Goal: Information Seeking & Learning: Learn about a topic

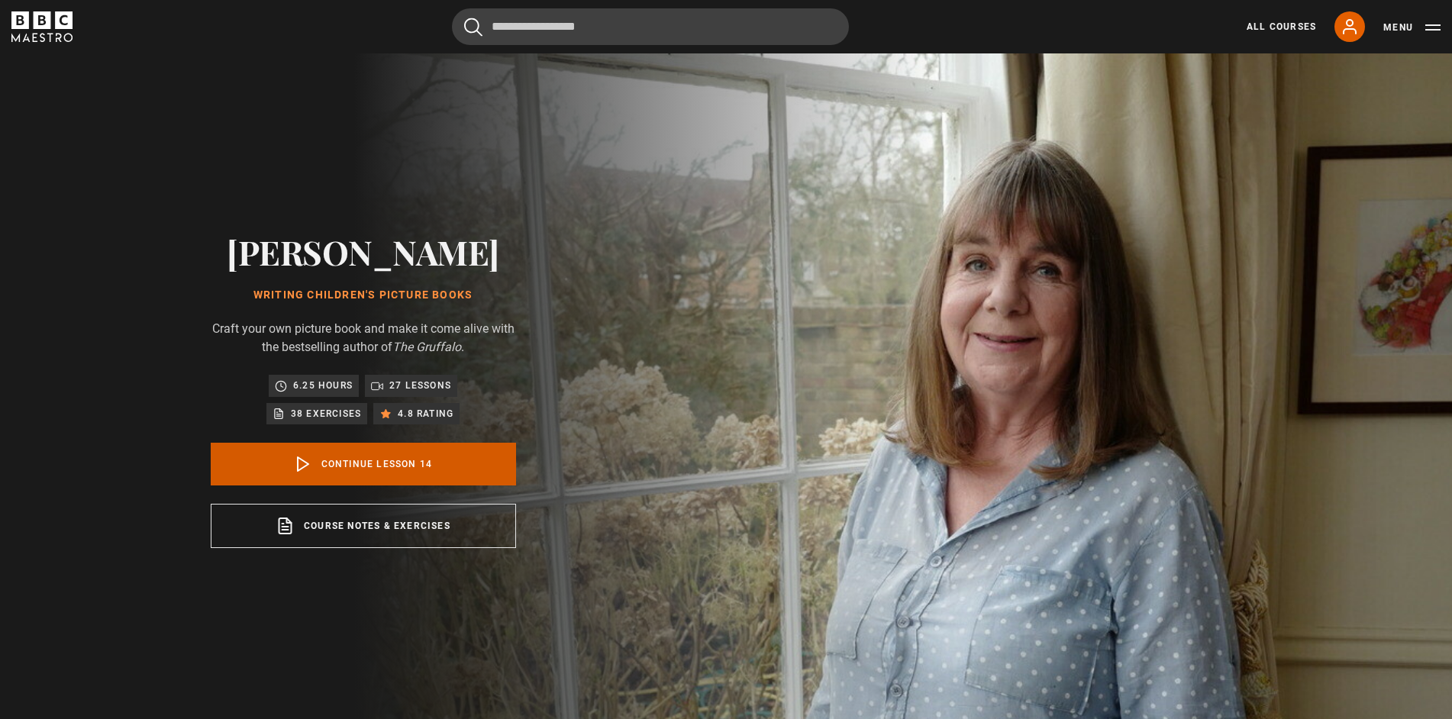
scroll to position [873, 0]
click at [434, 466] on link "Continue lesson 14" at bounding box center [363, 464] width 305 height 43
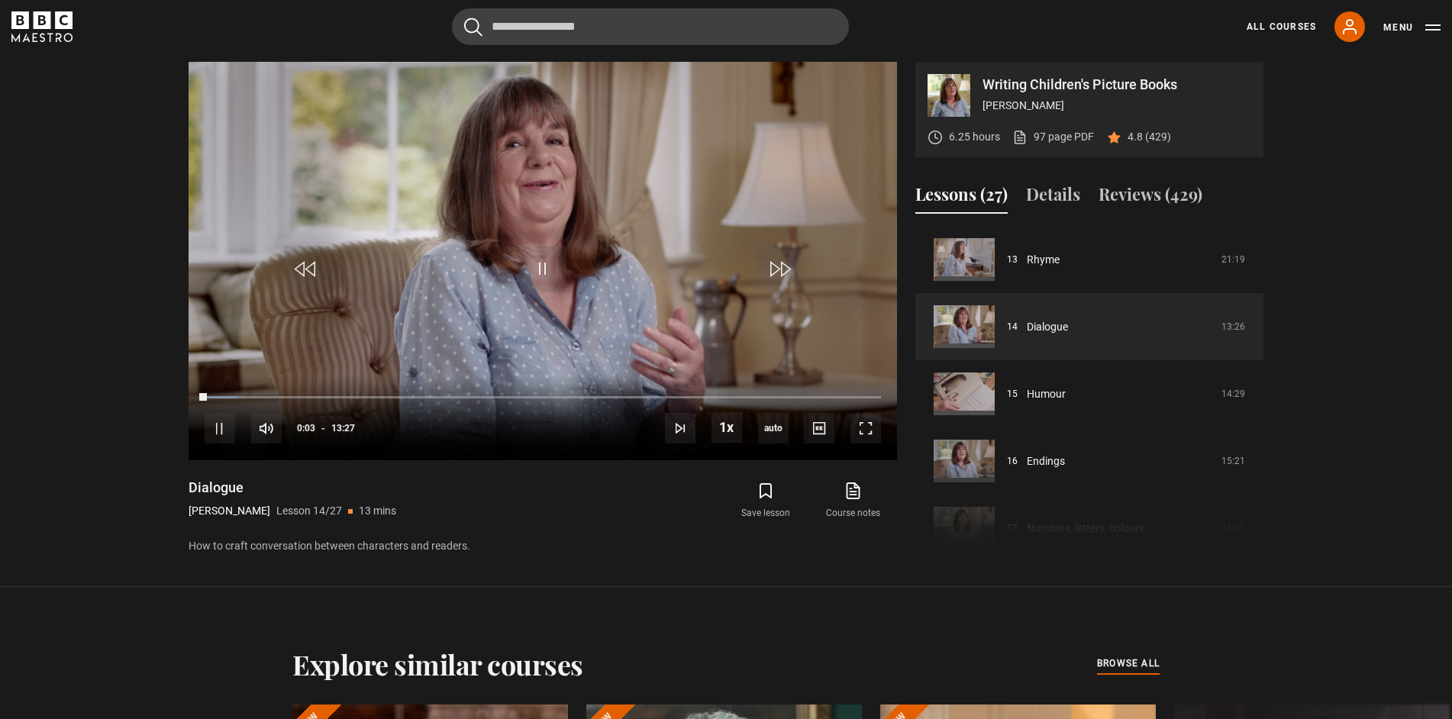
scroll to position [727, 0]
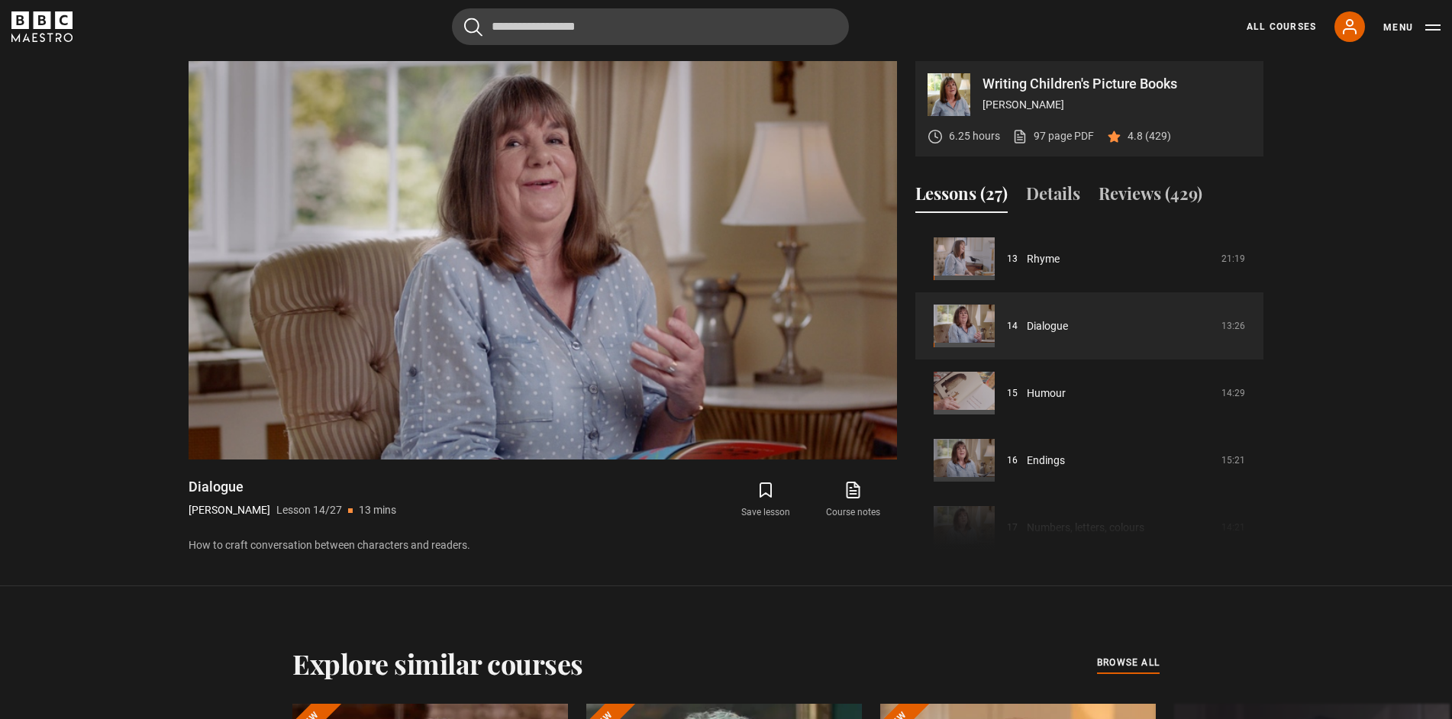
click at [1317, 579] on section "Writing Children's Picture Books Julia Donaldson 6.25 hours 97 page PDF (opens …" at bounding box center [726, 293] width 1452 height 586
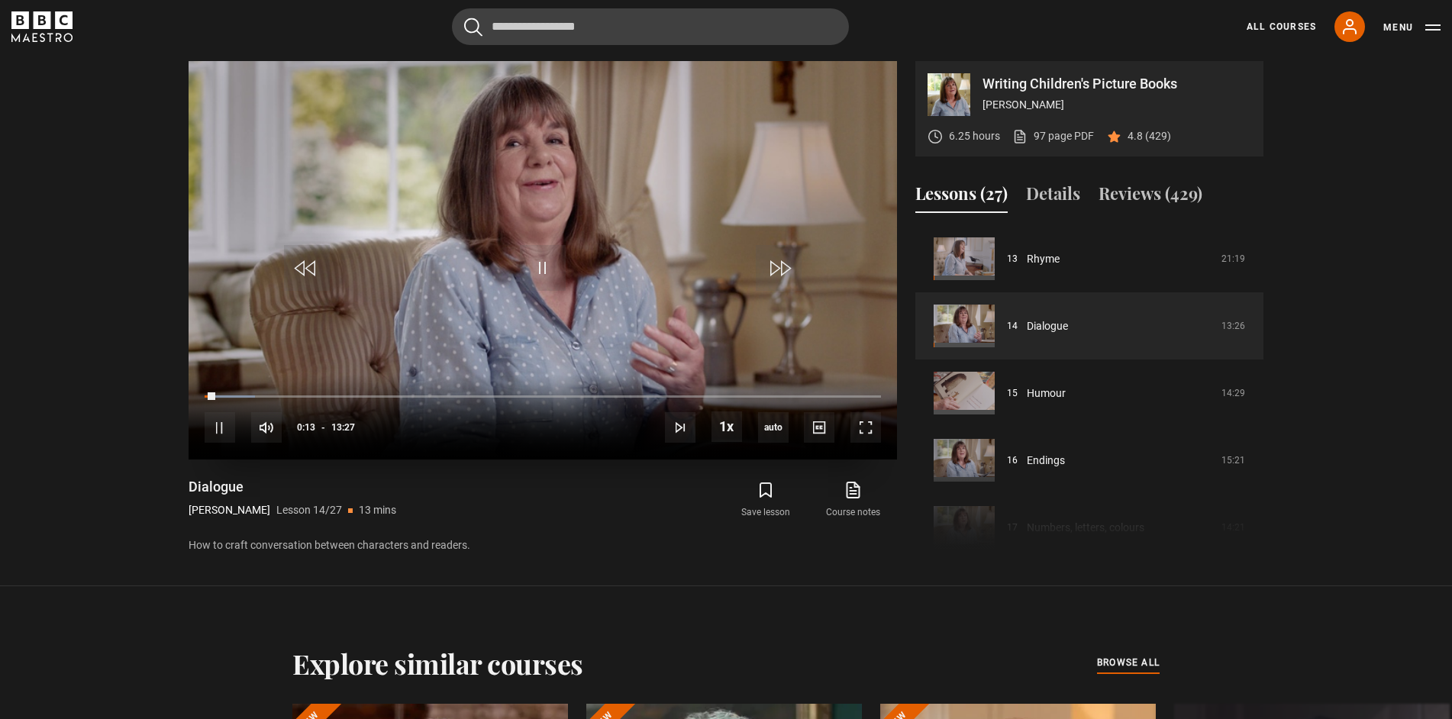
click at [469, 325] on video "Video Player" at bounding box center [543, 260] width 708 height 399
click at [548, 281] on span "Video Player" at bounding box center [543, 268] width 46 height 46
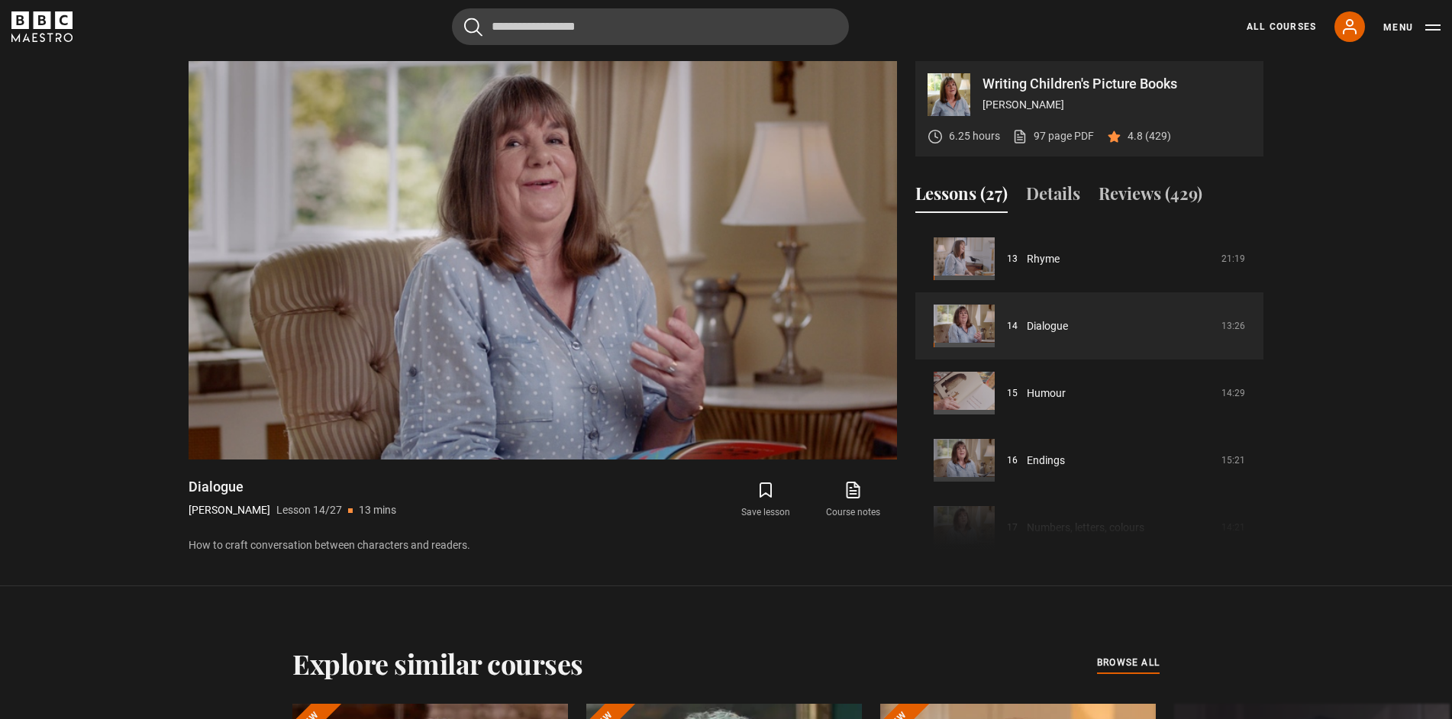
click at [1204, 678] on div "Explore similar courses all browse all courses" at bounding box center [725, 663] width 983 height 32
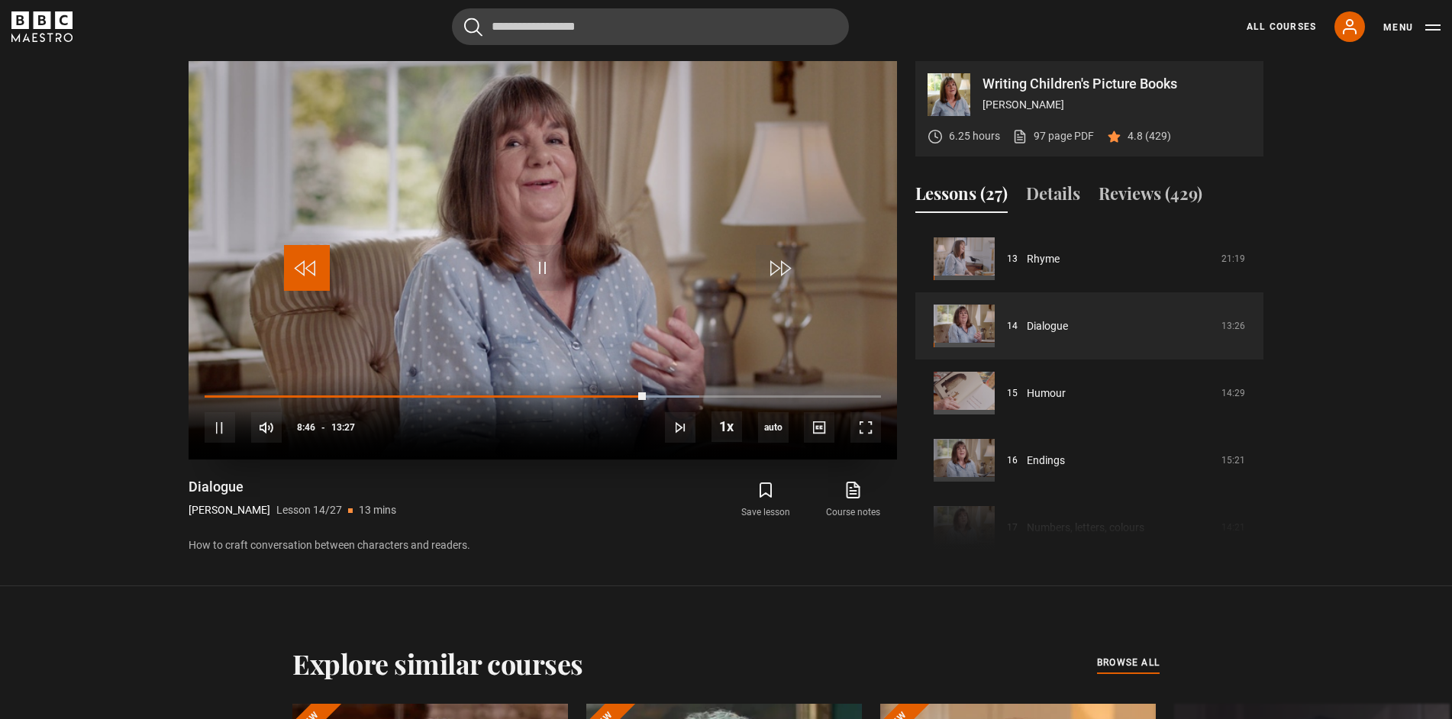
click at [317, 268] on span "Video Player" at bounding box center [307, 268] width 46 height 46
click at [311, 273] on span "Video Player" at bounding box center [307, 268] width 46 height 46
click at [309, 276] on span "Video Player" at bounding box center [307, 268] width 46 height 46
click at [304, 272] on span "Video Player" at bounding box center [307, 268] width 46 height 46
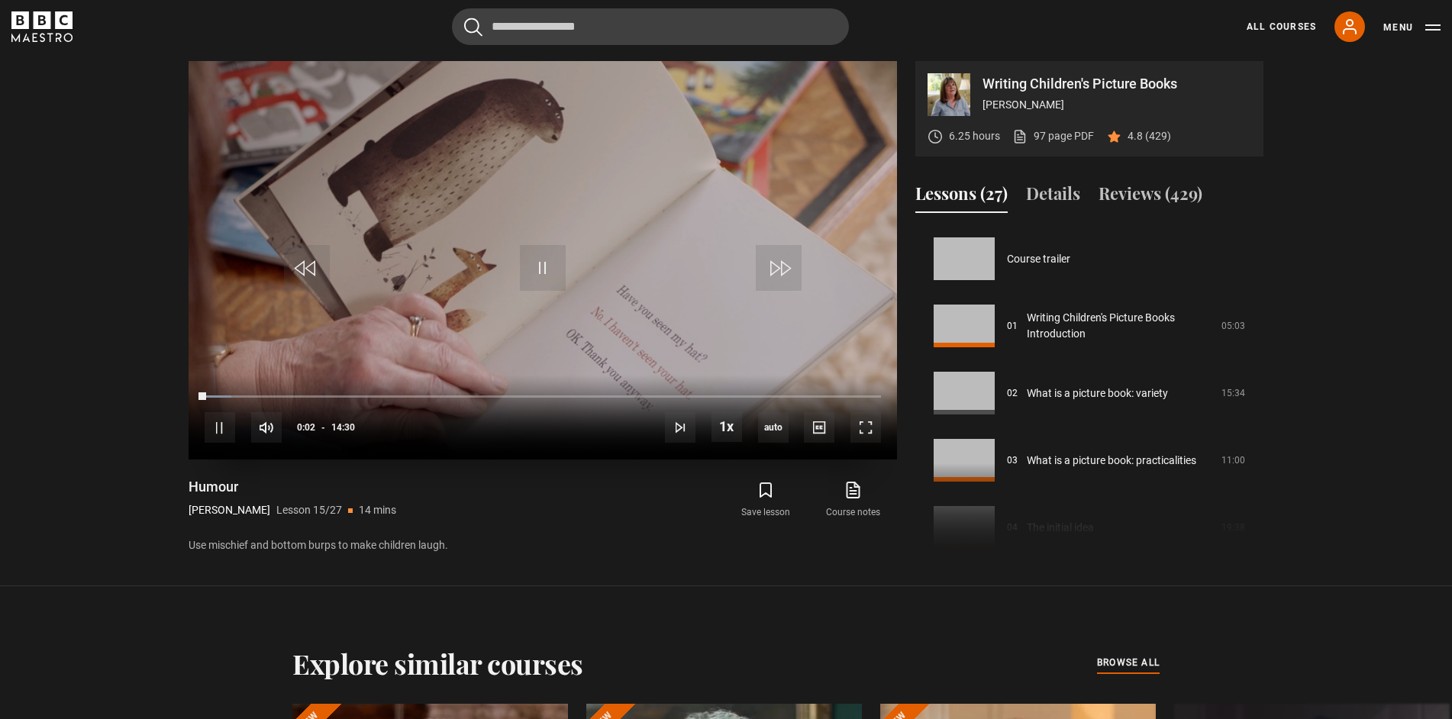
scroll to position [941, 0]
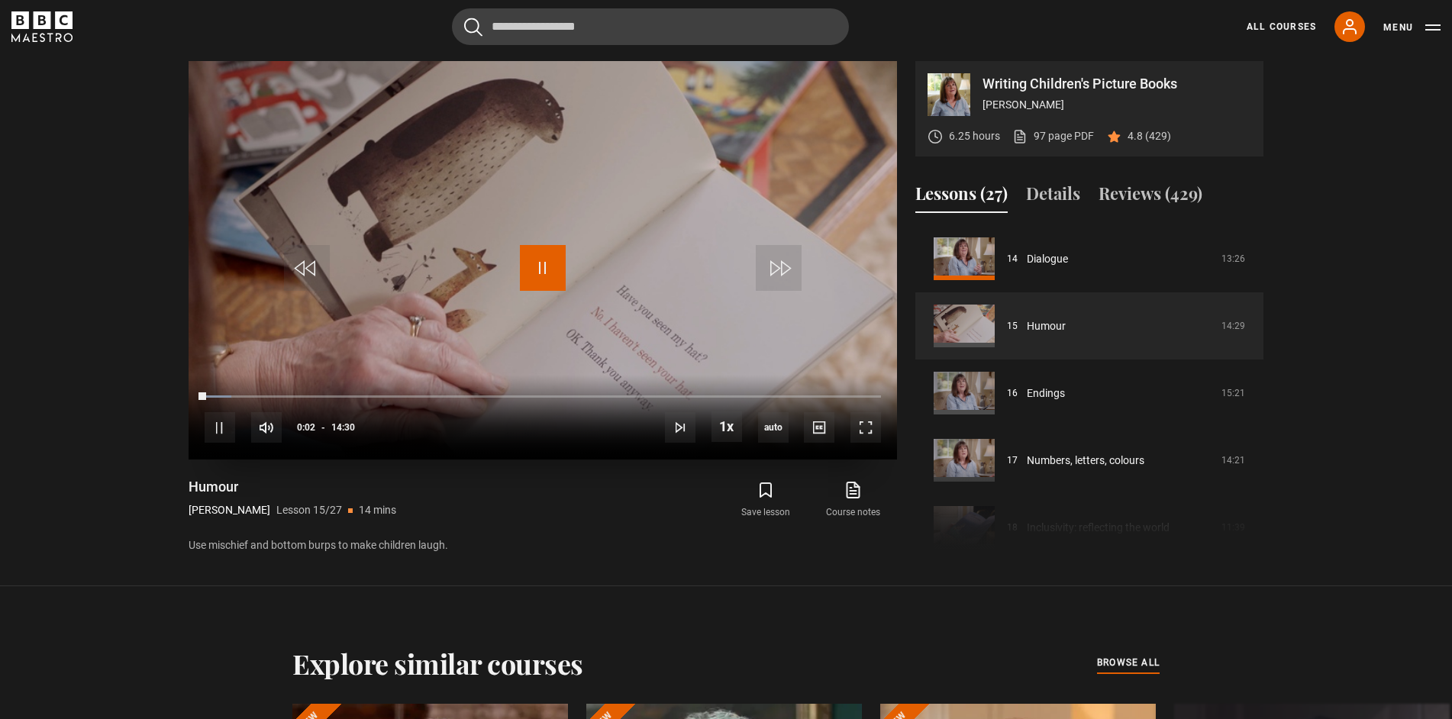
click at [541, 274] on span "Video Player" at bounding box center [543, 268] width 46 height 46
click at [542, 269] on span "Video Player" at bounding box center [543, 268] width 46 height 46
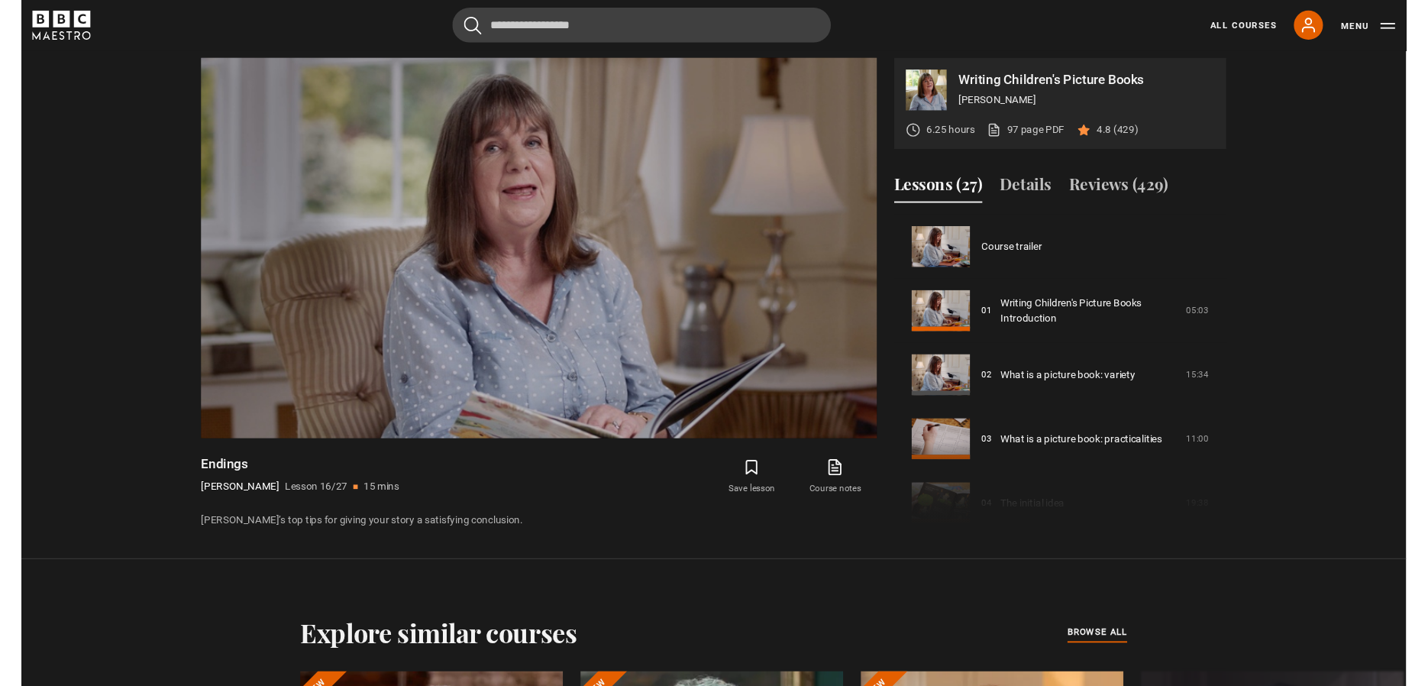
scroll to position [1008, 0]
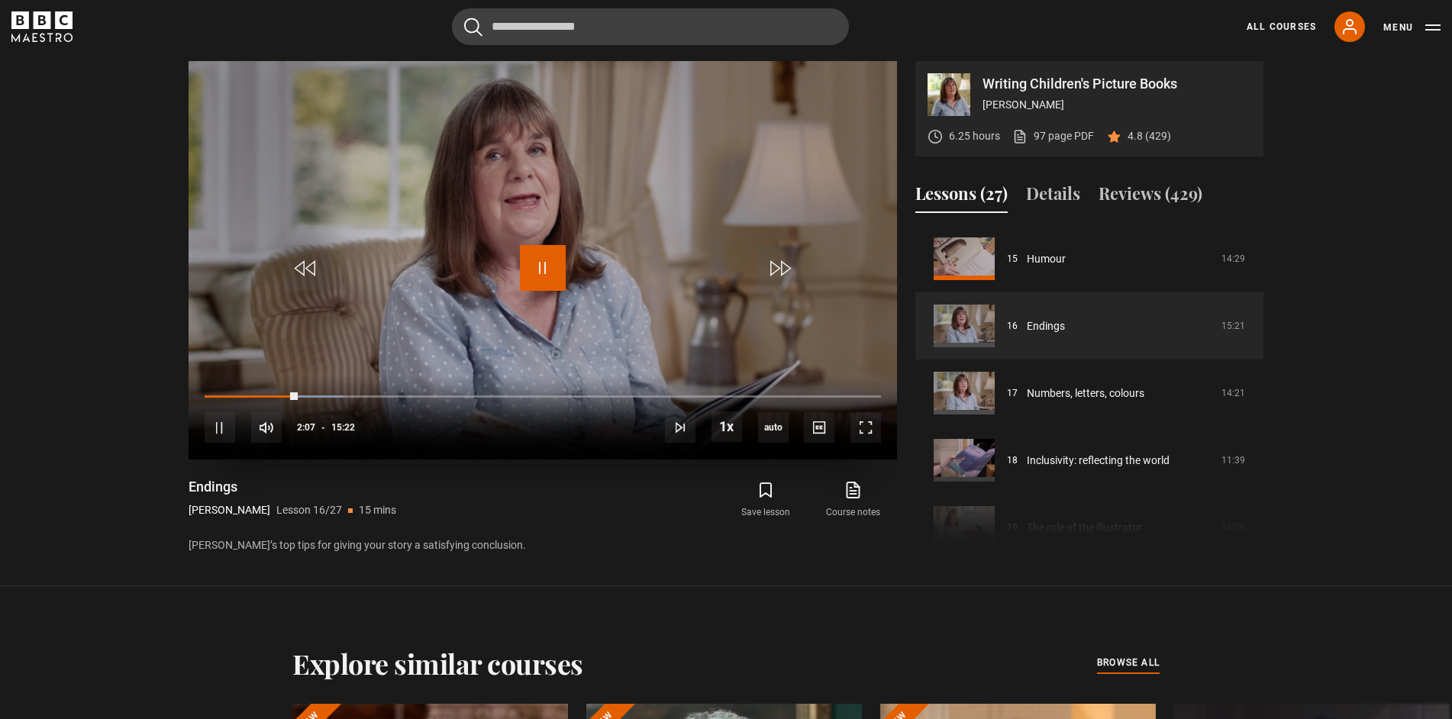
click at [534, 279] on span "Video Player" at bounding box center [543, 268] width 46 height 46
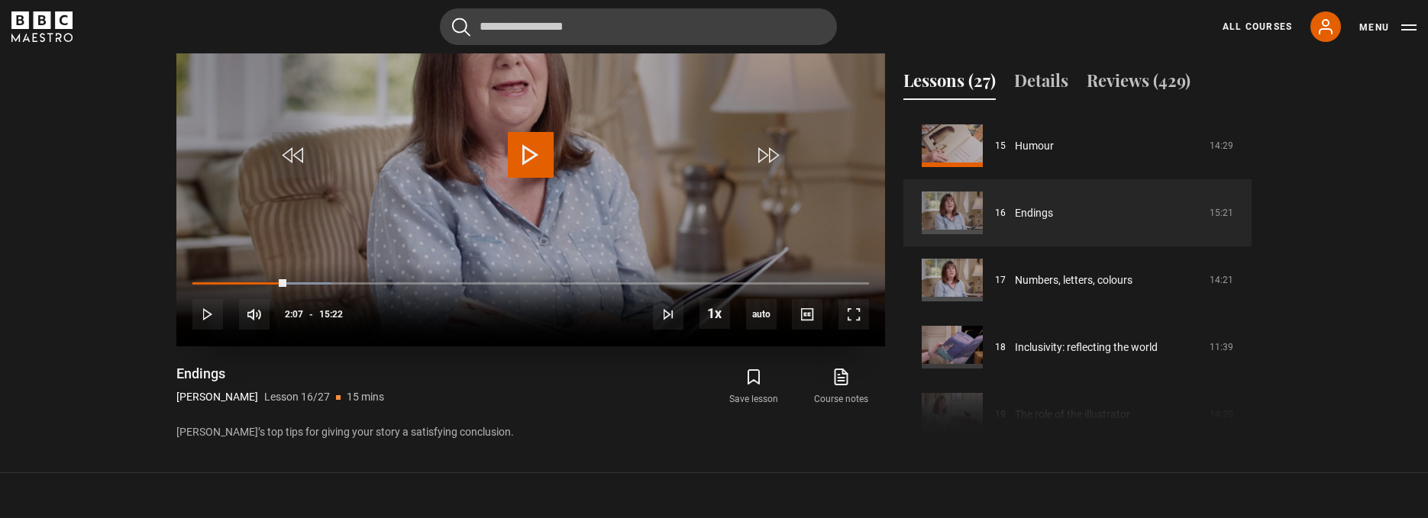
click at [530, 160] on span "Video Player" at bounding box center [531, 155] width 46 height 46
click at [526, 157] on span "Video Player" at bounding box center [531, 155] width 46 height 46
click at [530, 154] on span "Video Player" at bounding box center [531, 155] width 46 height 46
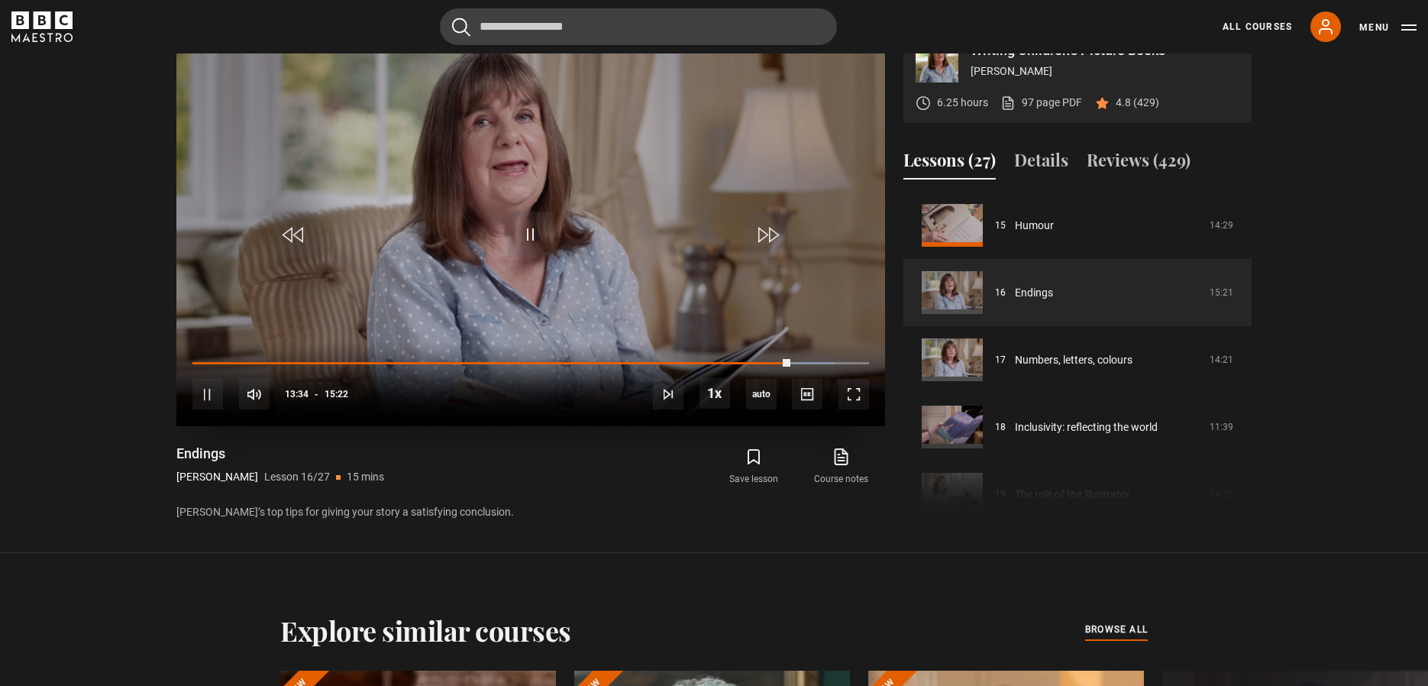
click at [506, 252] on video "Video Player" at bounding box center [530, 226] width 708 height 399
click at [540, 240] on span "Video Player" at bounding box center [531, 234] width 46 height 46
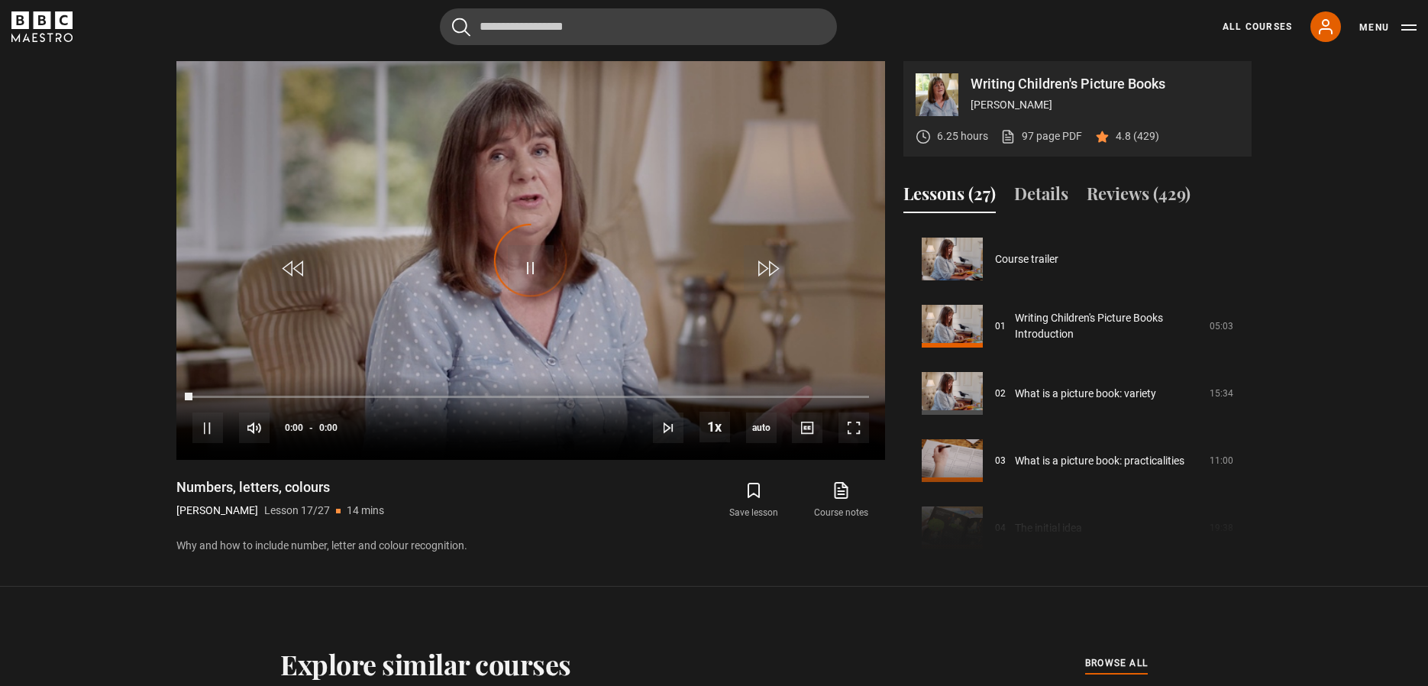
scroll to position [1075, 0]
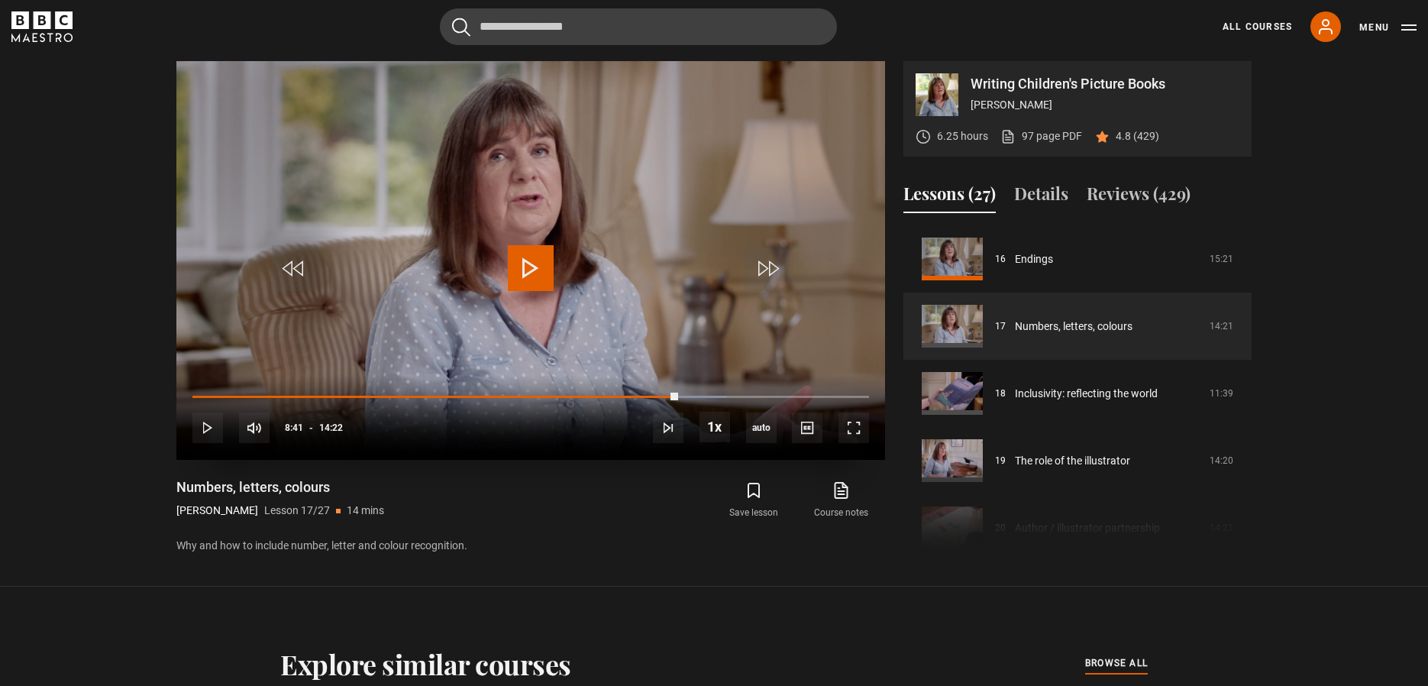
click at [0, 0] on div "08:41" at bounding box center [0, 0] width 0 height 0
click at [762, 272] on span "Video Player" at bounding box center [767, 268] width 46 height 46
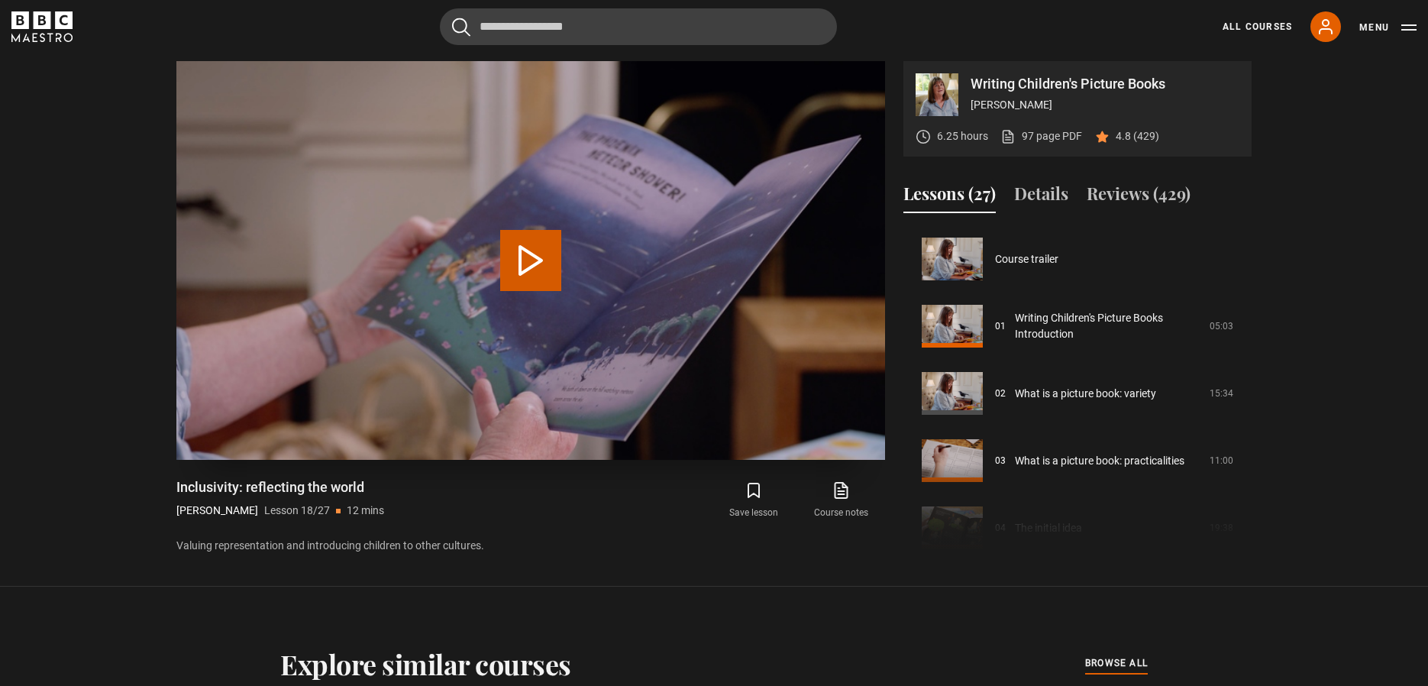
scroll to position [1142, 0]
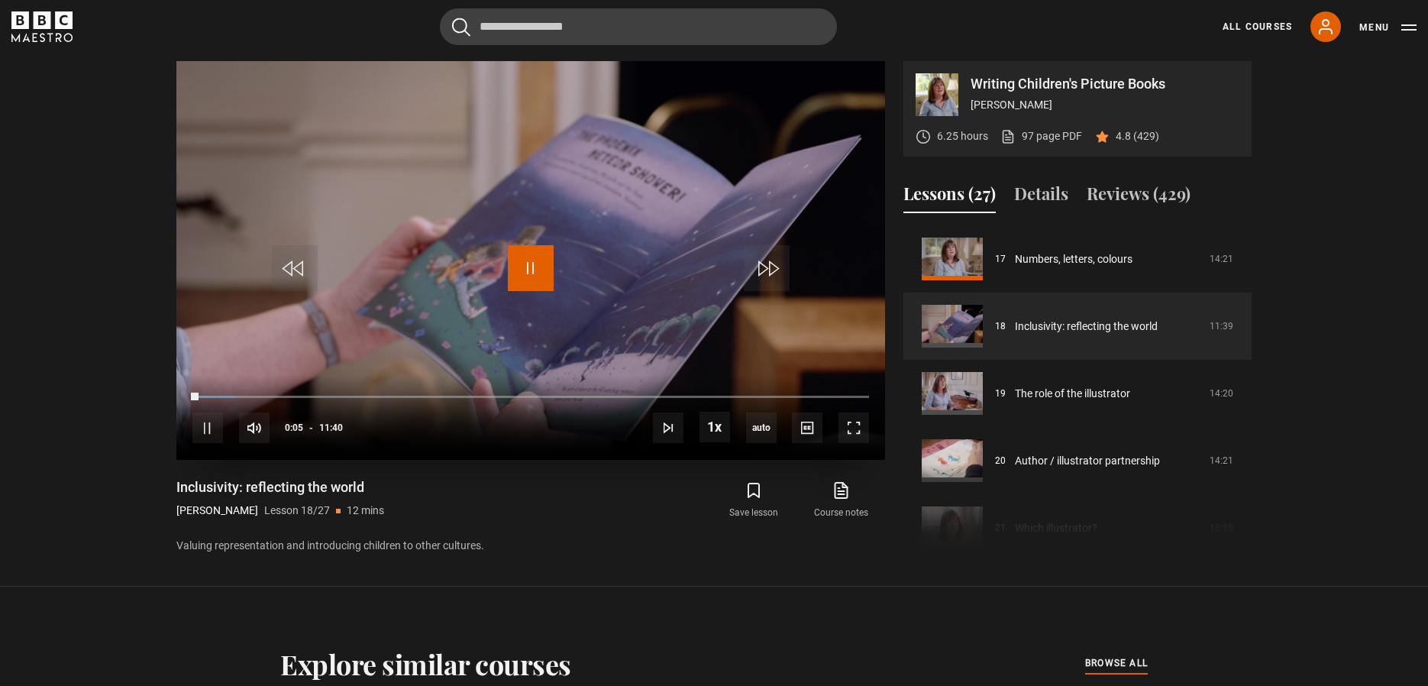
click at [528, 270] on span "Video Player" at bounding box center [531, 268] width 46 height 46
drag, startPoint x: 525, startPoint y: 270, endPoint x: 533, endPoint y: 269, distance: 7.8
click at [525, 270] on span "Video Player" at bounding box center [531, 268] width 46 height 46
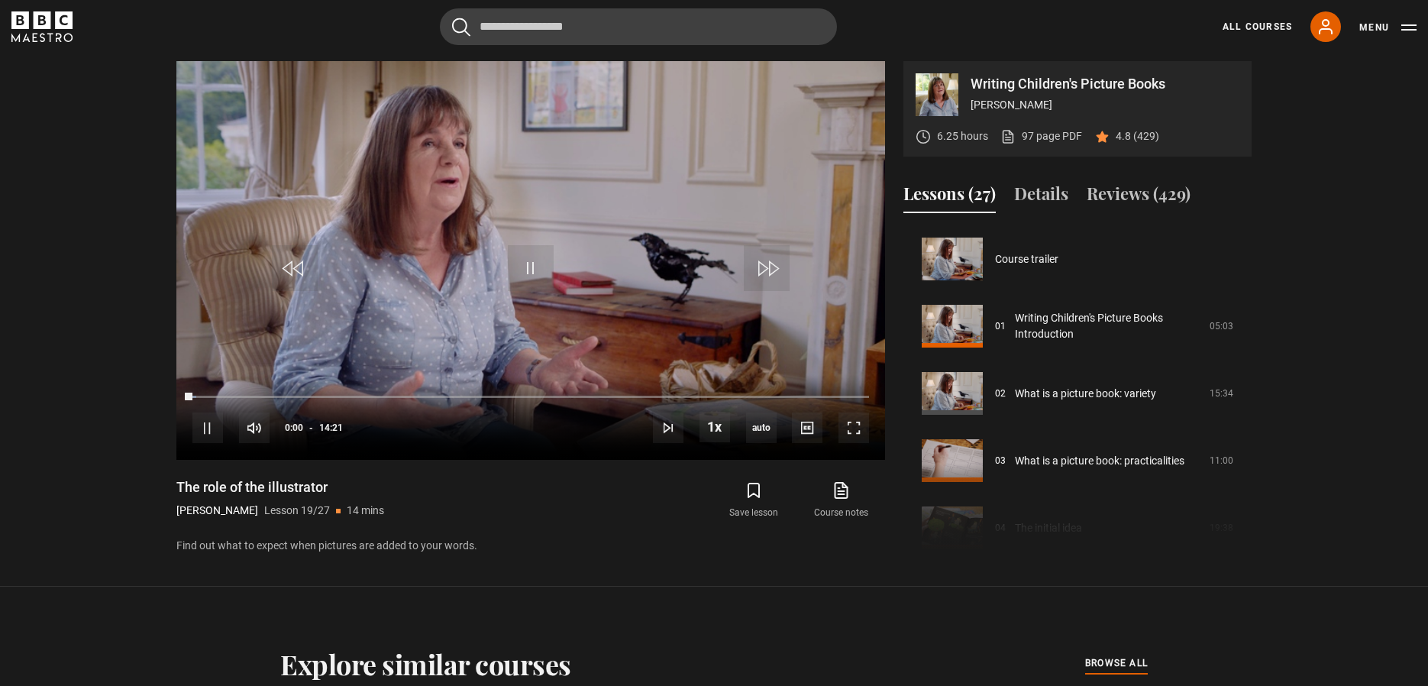
scroll to position [1209, 0]
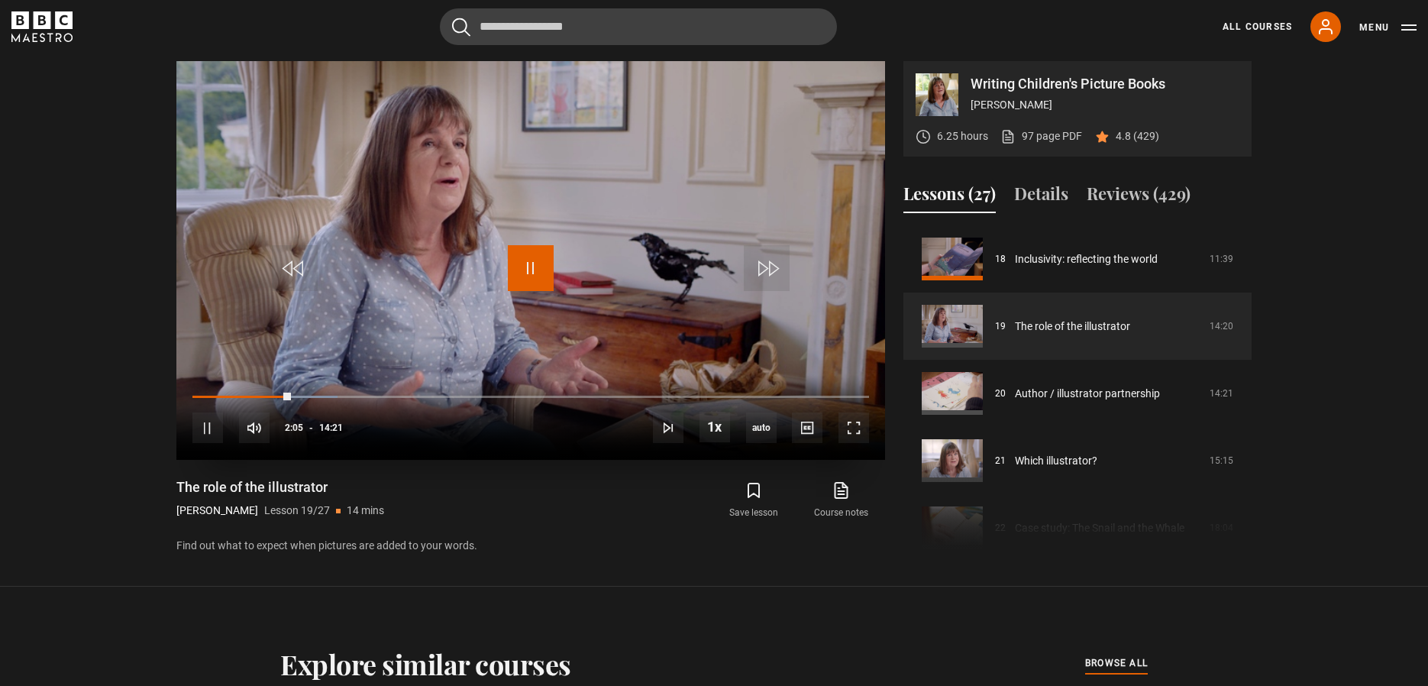
click at [537, 266] on span "Video Player" at bounding box center [531, 268] width 46 height 46
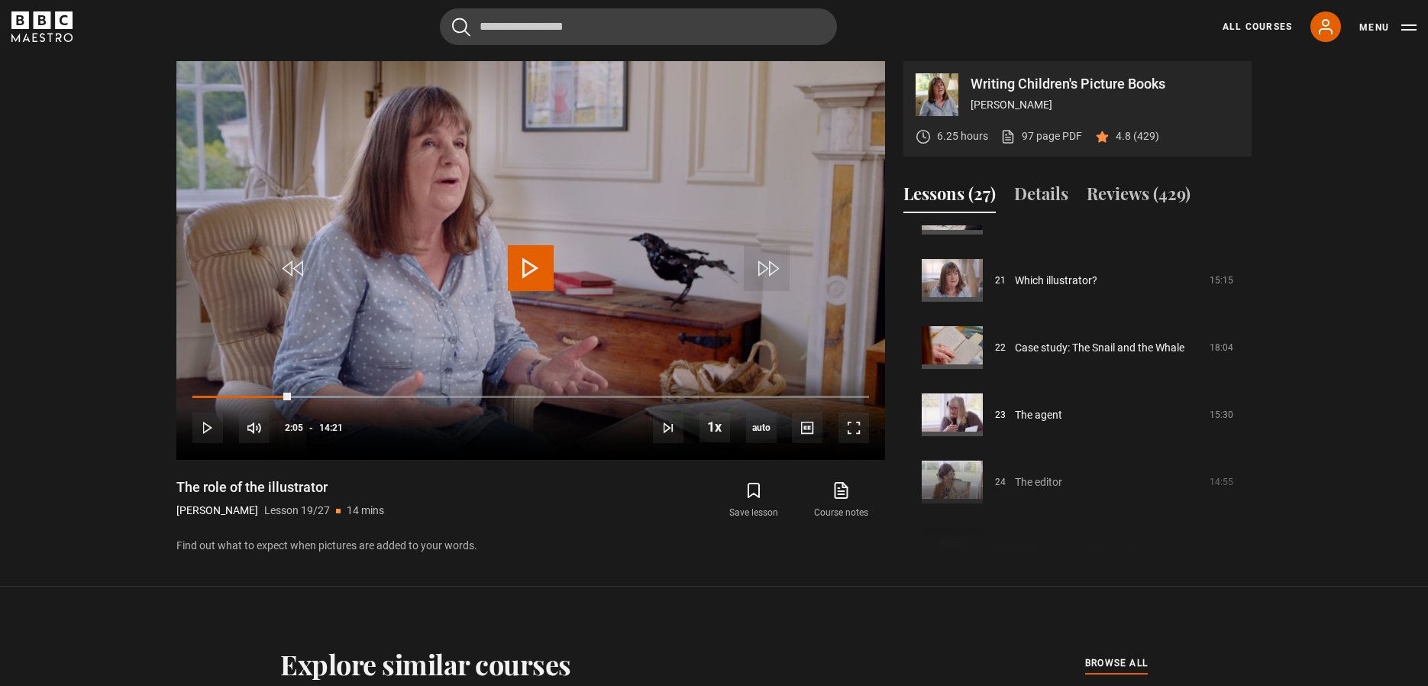
scroll to position [1386, 0]
click at [539, 271] on span "Video Player" at bounding box center [531, 268] width 46 height 46
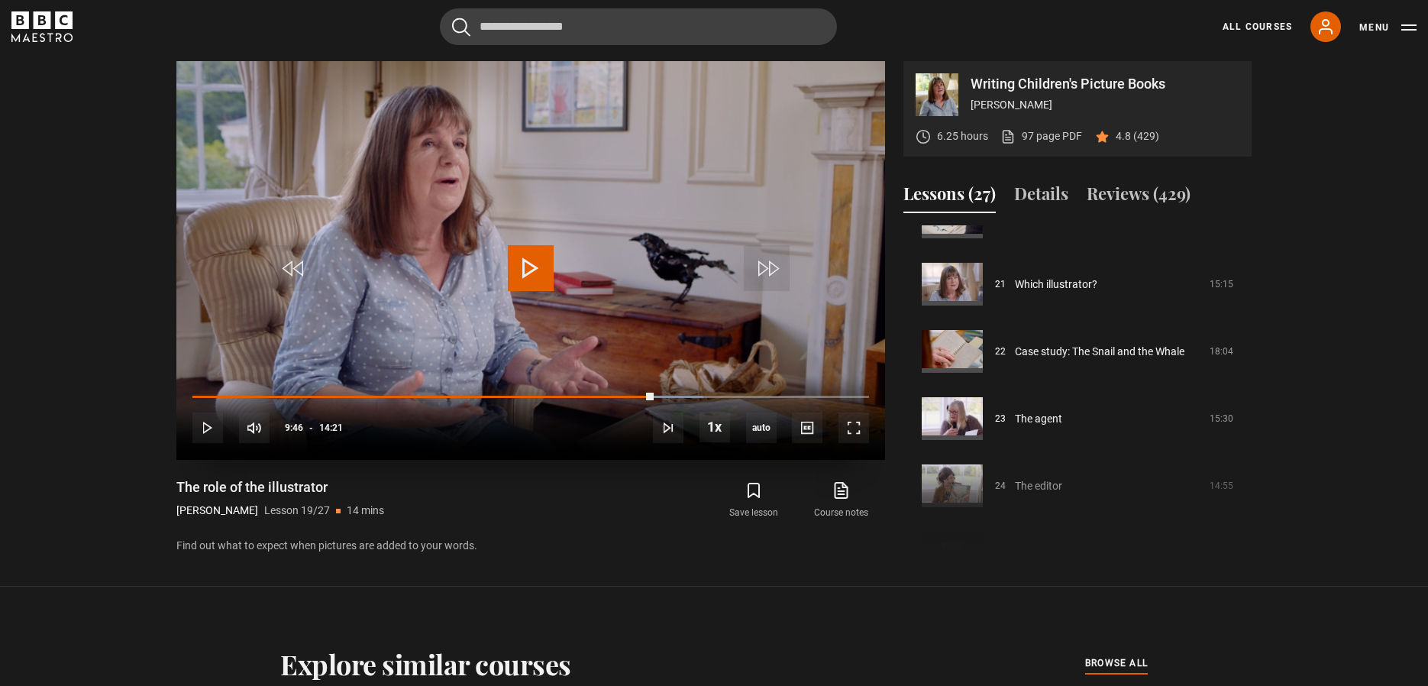
drag, startPoint x: 536, startPoint y: 264, endPoint x: 576, endPoint y: 289, distance: 47.3
click at [537, 265] on span "Video Player" at bounding box center [531, 268] width 46 height 46
click at [529, 268] on span "Video Player" at bounding box center [531, 268] width 46 height 46
drag, startPoint x: 535, startPoint y: 263, endPoint x: 545, endPoint y: 260, distance: 10.4
click at [535, 263] on span "Video Player" at bounding box center [531, 268] width 46 height 46
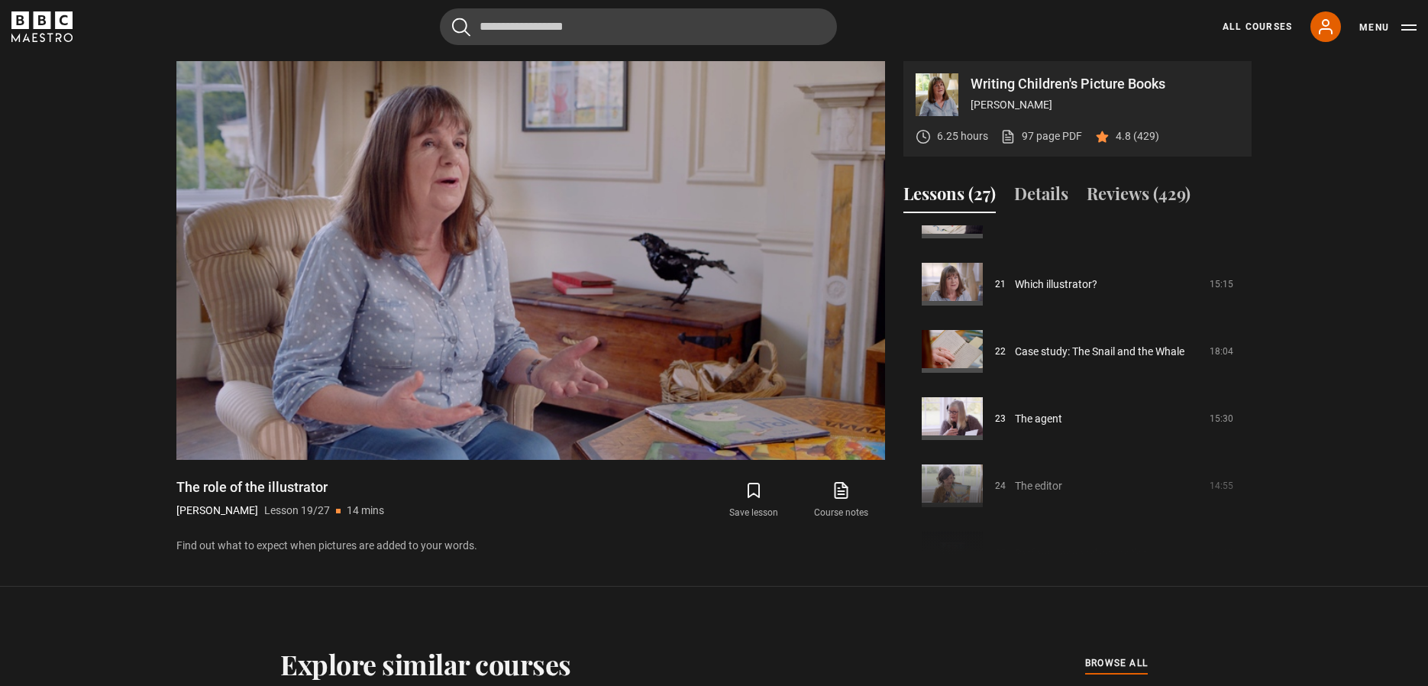
click at [1251, 473] on div "Writing Children's Picture Books [PERSON_NAME] 6.25 hours 97 page PDF (opens in…" at bounding box center [713, 308] width 1099 height 494
drag, startPoint x: 1246, startPoint y: 488, endPoint x: 1248, endPoint y: 466, distance: 22.3
click at [1248, 466] on div "Course trailer 01 Writing Children's Picture Books Introduction 05:03 02 What i…" at bounding box center [1077, 390] width 348 height 330
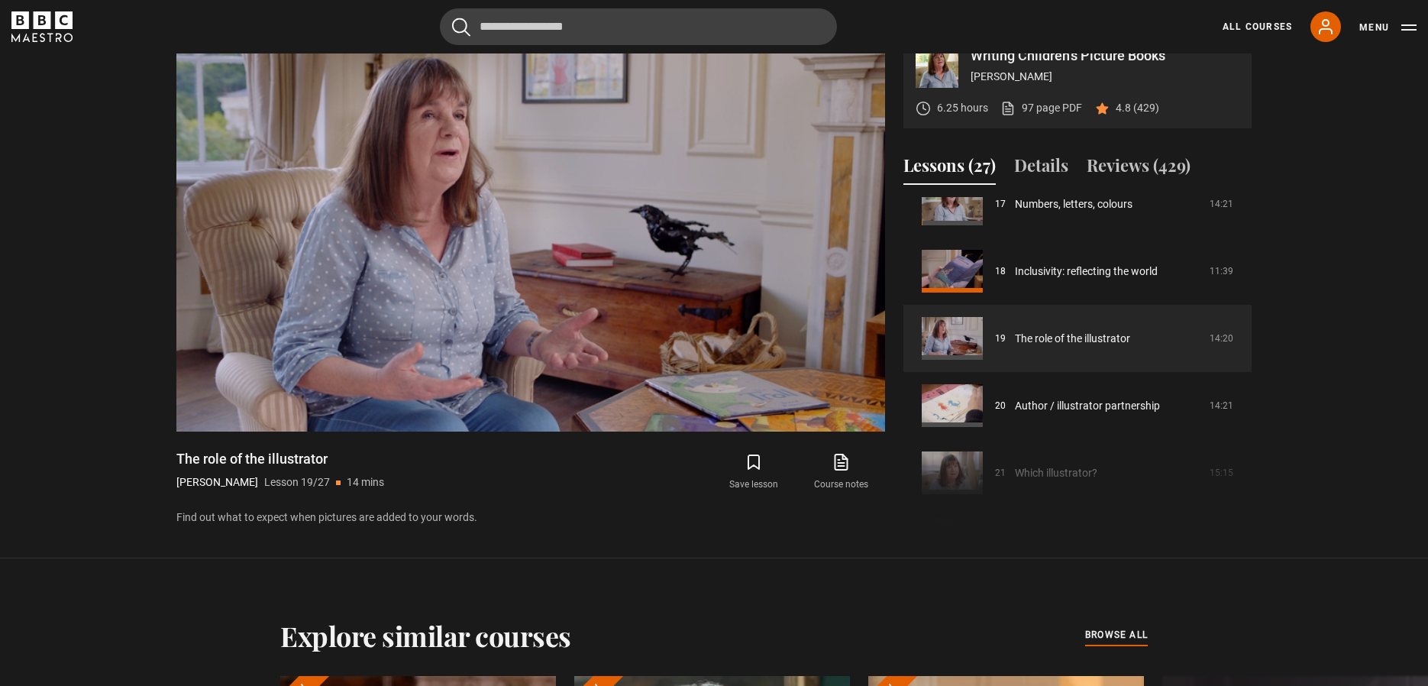
scroll to position [1160, 0]
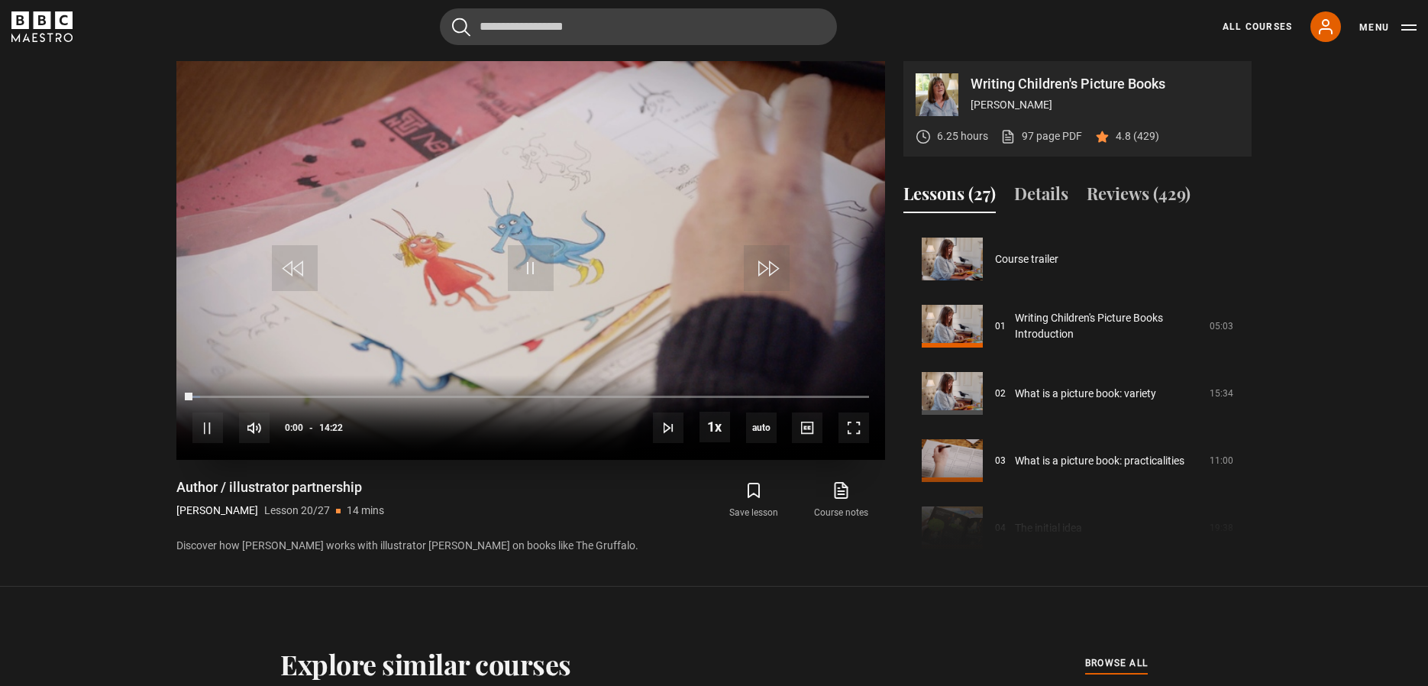
scroll to position [1276, 0]
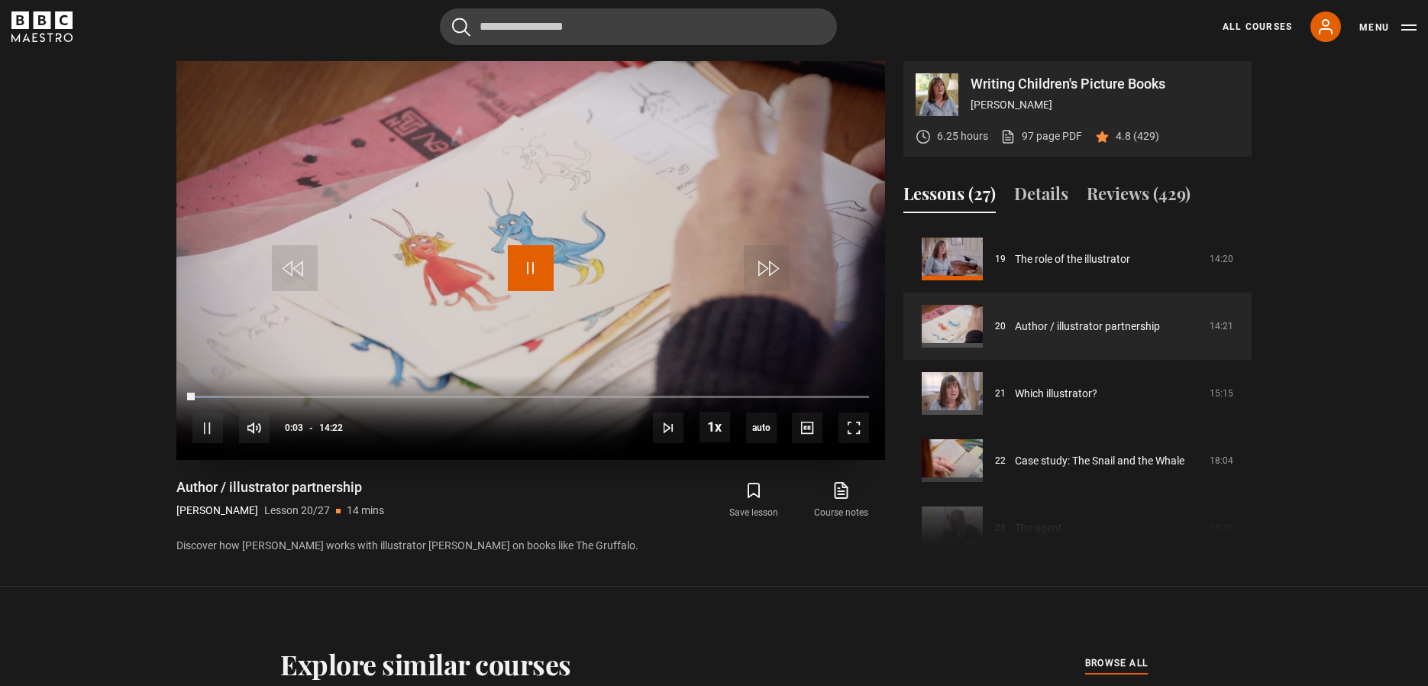
click at [531, 273] on span "Video Player" at bounding box center [531, 268] width 46 height 46
drag, startPoint x: 520, startPoint y: 266, endPoint x: 528, endPoint y: 262, distance: 8.5
click at [521, 265] on span "Video Player" at bounding box center [531, 268] width 46 height 46
click at [857, 432] on span "Video Player" at bounding box center [853, 427] width 31 height 31
click at [308, 266] on span "Video Player" at bounding box center [295, 268] width 46 height 46
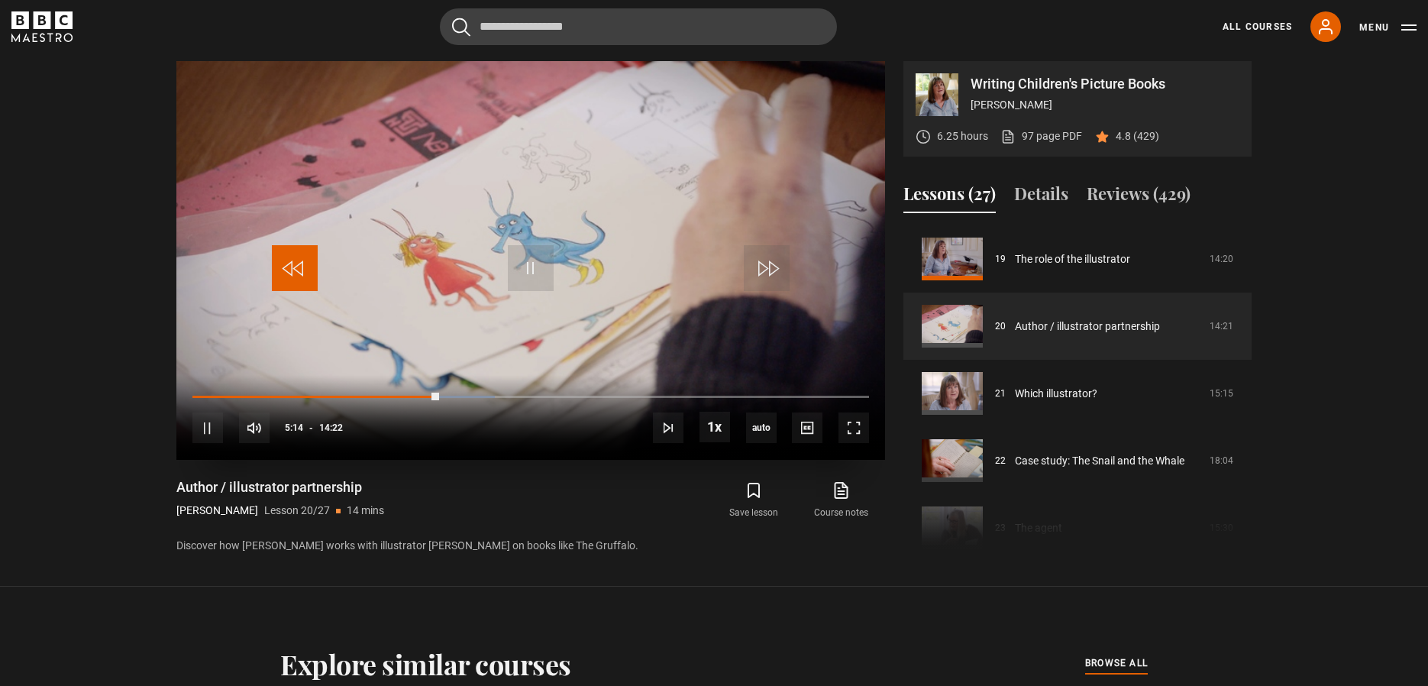
click at [304, 263] on span "Video Player" at bounding box center [295, 268] width 46 height 46
drag, startPoint x: 304, startPoint y: 263, endPoint x: 313, endPoint y: 254, distance: 13.0
click at [304, 263] on span "Video Player" at bounding box center [295, 268] width 46 height 46
click at [855, 426] on span "Video Player" at bounding box center [853, 427] width 31 height 31
click at [295, 277] on span "Video Player" at bounding box center [295, 268] width 46 height 46
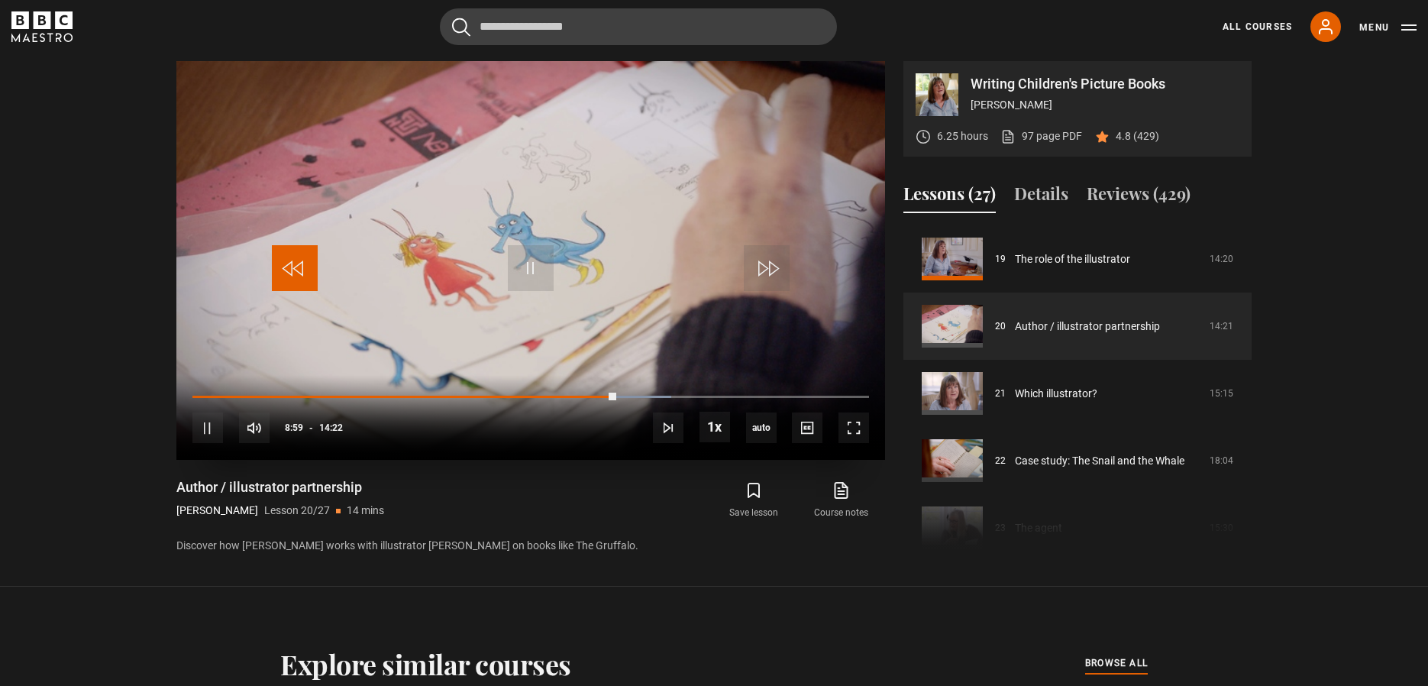
click at [297, 275] on span "Video Player" at bounding box center [295, 268] width 46 height 46
click at [295, 269] on span "Video Player" at bounding box center [295, 268] width 46 height 46
click at [849, 425] on span "Video Player" at bounding box center [853, 427] width 31 height 31
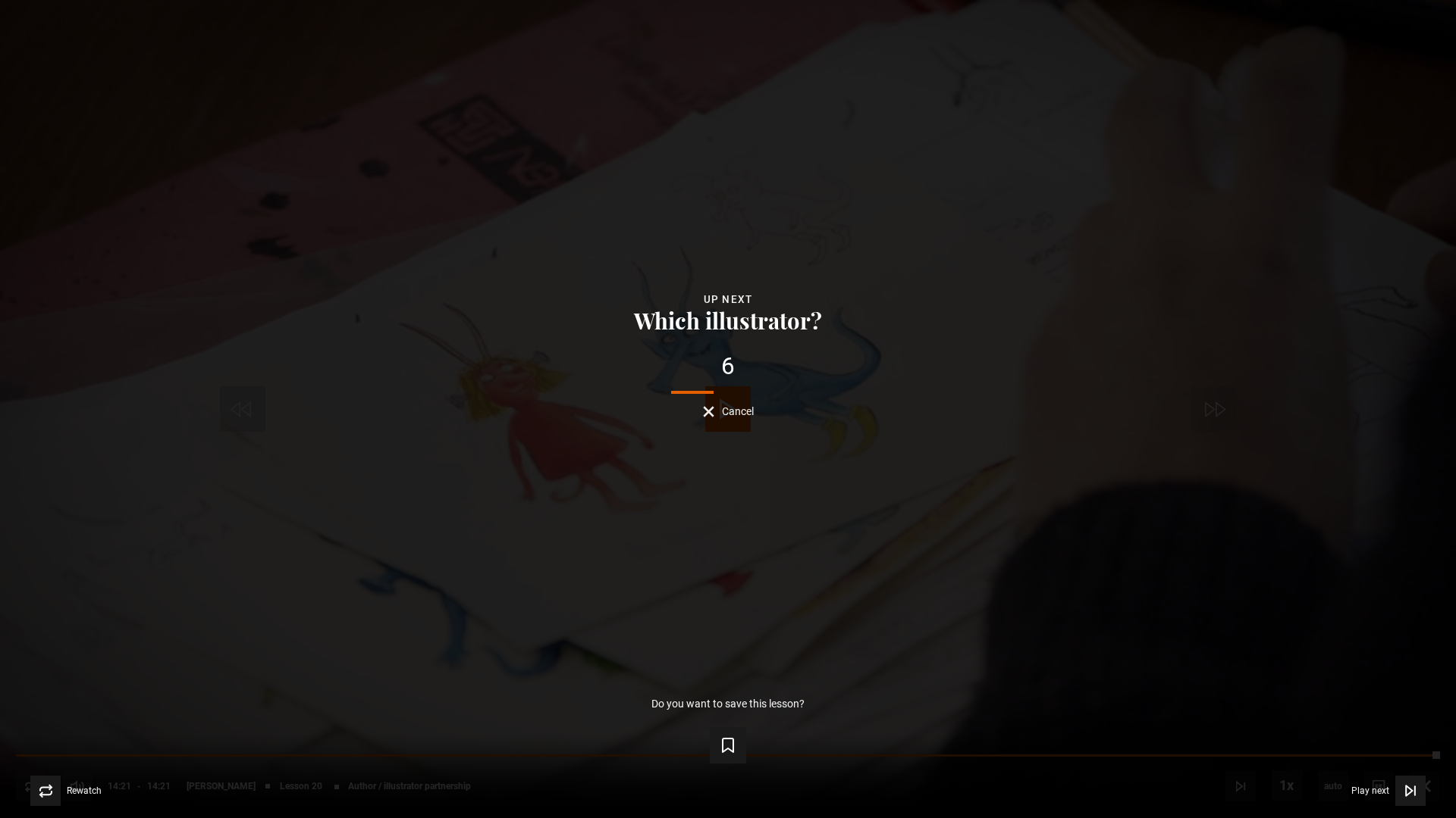
click at [733, 412] on span "Cancel" at bounding box center [738, 411] width 32 height 11
